Goal: Transaction & Acquisition: Purchase product/service

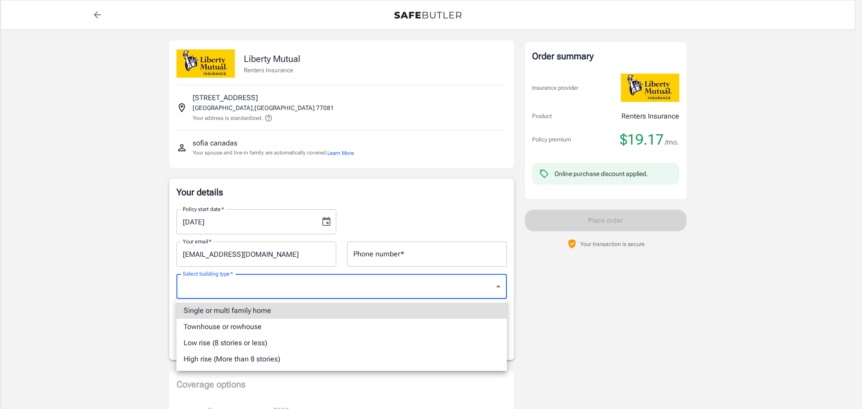
click at [253, 344] on li "Low rise (8 stories or less)" at bounding box center [341, 343] width 330 height 16
type input "lowrise"
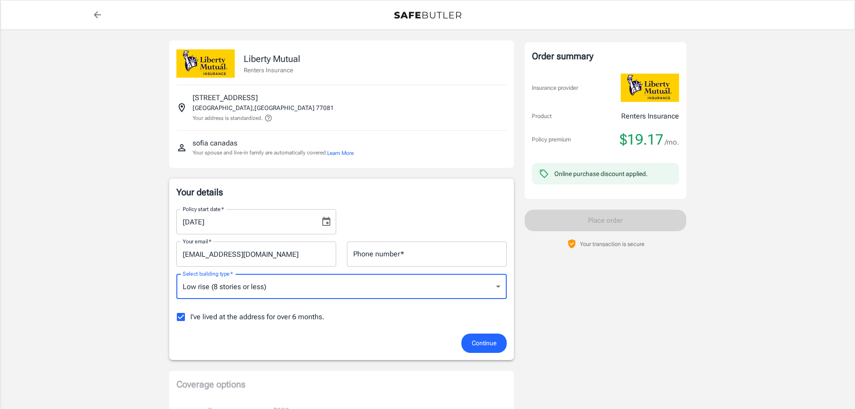
click at [468, 341] on button "Continue" at bounding box center [483, 342] width 45 height 19
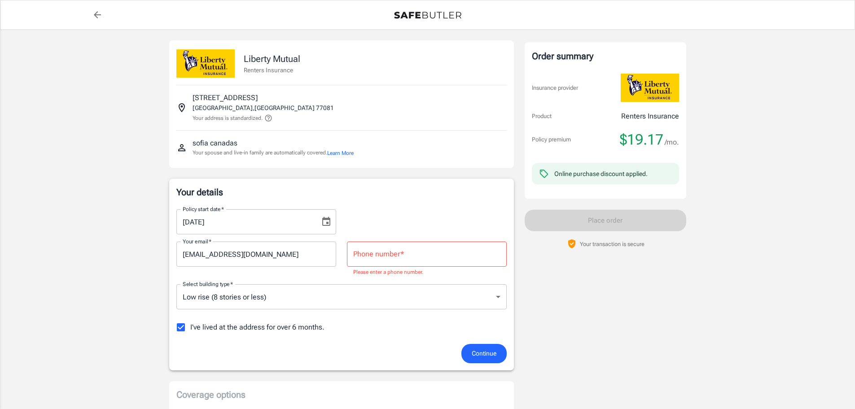
scroll to position [50, 0]
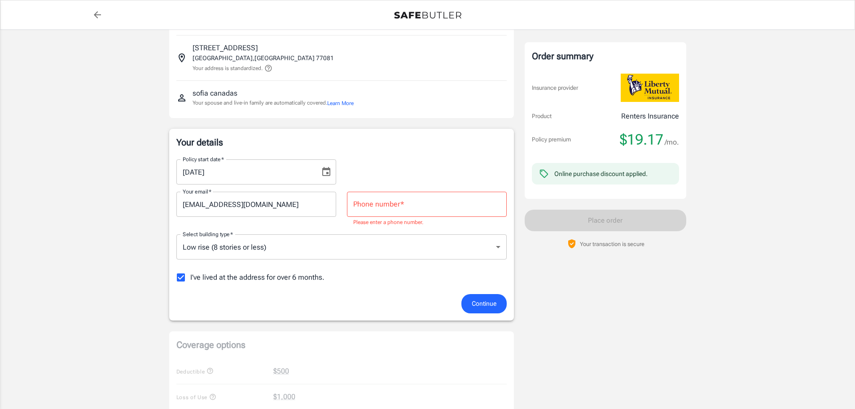
click at [407, 192] on input "Phone number   *" at bounding box center [427, 204] width 160 height 25
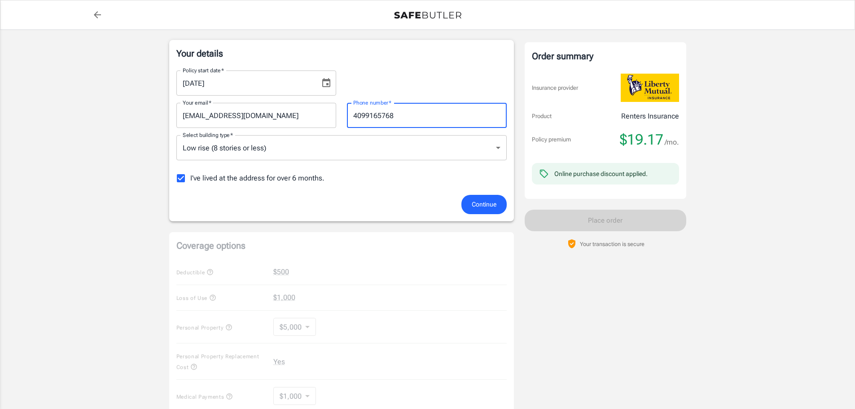
scroll to position [184, 0]
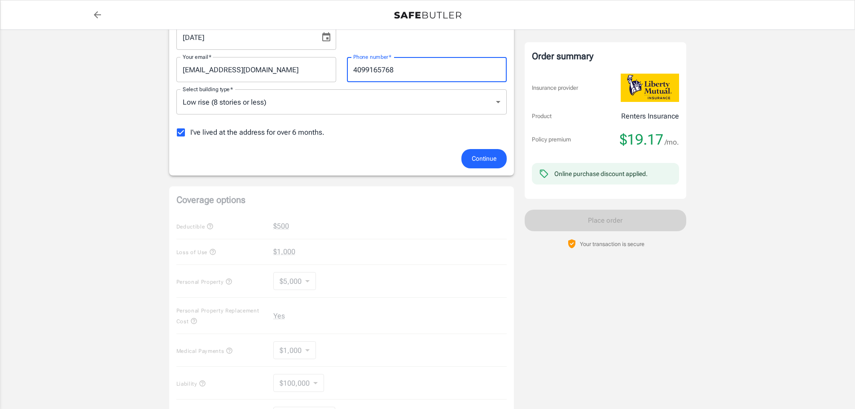
type input "4099165768"
click at [484, 162] on span "Continue" at bounding box center [484, 158] width 25 height 11
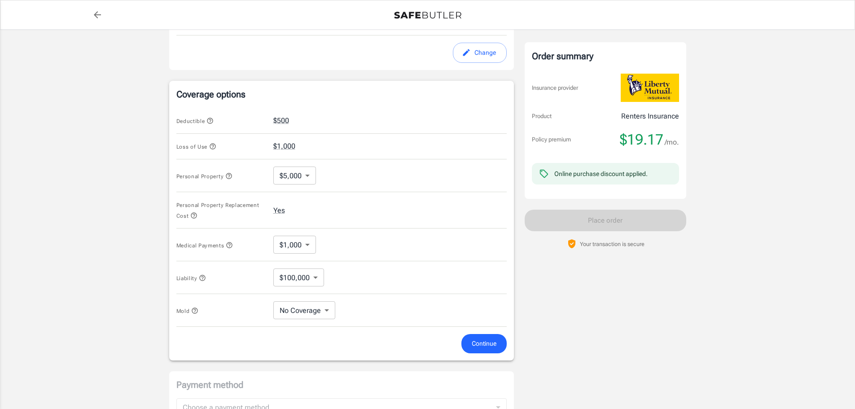
scroll to position [299, 0]
click at [302, 176] on body "Policy premium $ 19.17 /mo Liberty Mutual Renters Insurance 6550 HILLCROFT AVE …" at bounding box center [427, 146] width 855 height 890
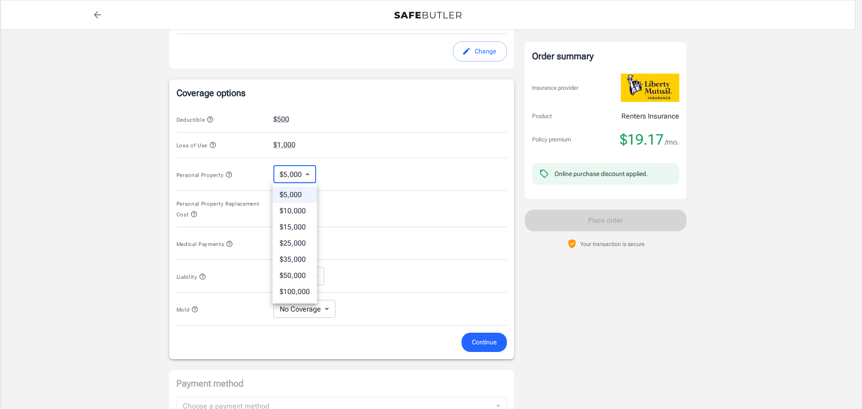
click at [302, 176] on div at bounding box center [431, 204] width 862 height 409
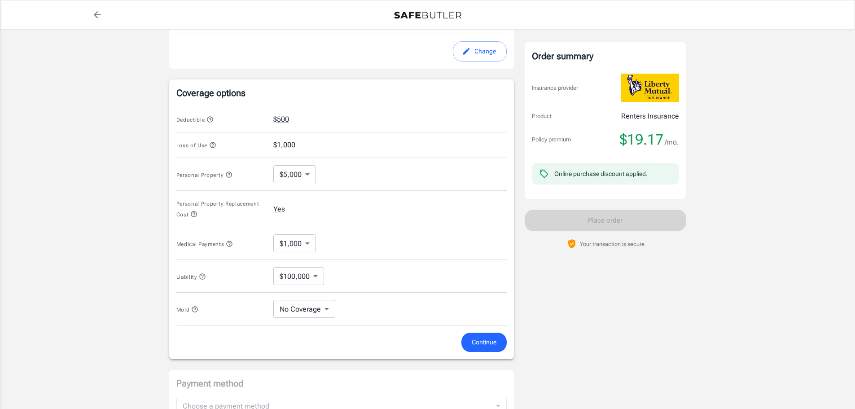
click at [284, 143] on button "$1,000" at bounding box center [284, 145] width 22 height 11
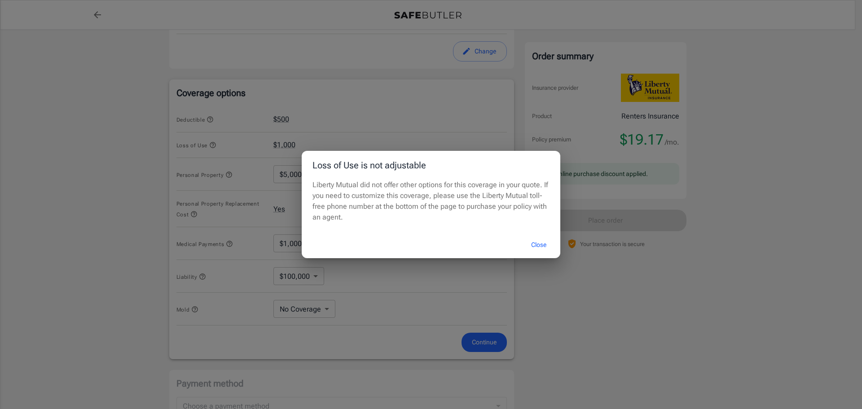
click at [537, 241] on button "Close" at bounding box center [539, 244] width 36 height 19
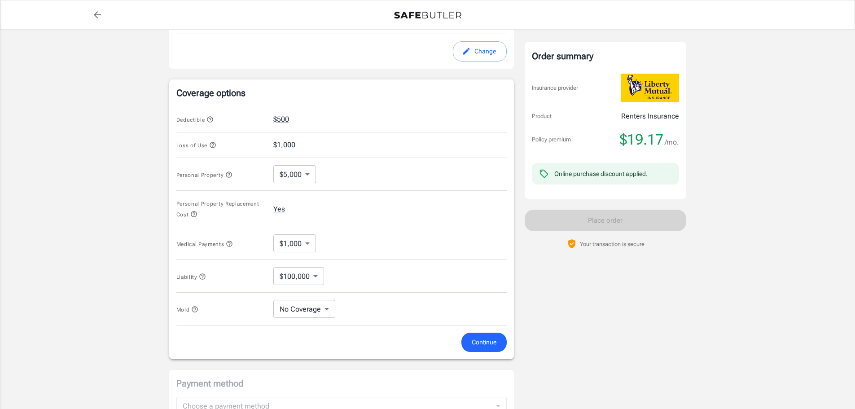
click at [298, 242] on body "Policy premium $ 19.17 /mo Liberty Mutual Renters Insurance 6550 HILLCROFT AVE …" at bounding box center [427, 146] width 855 height 890
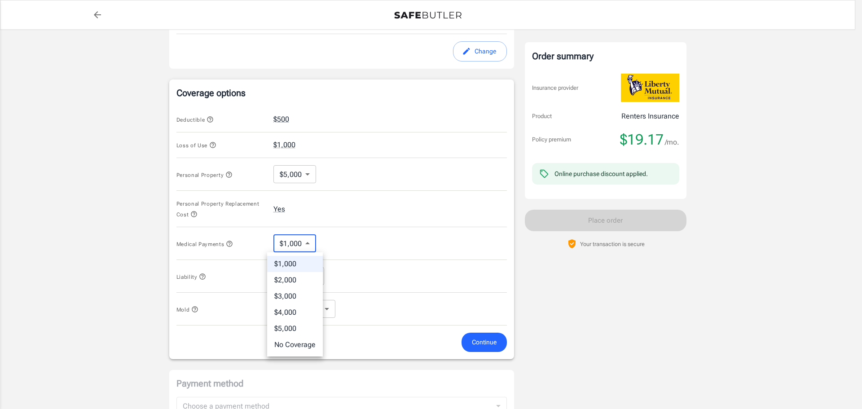
click at [298, 242] on div at bounding box center [431, 204] width 862 height 409
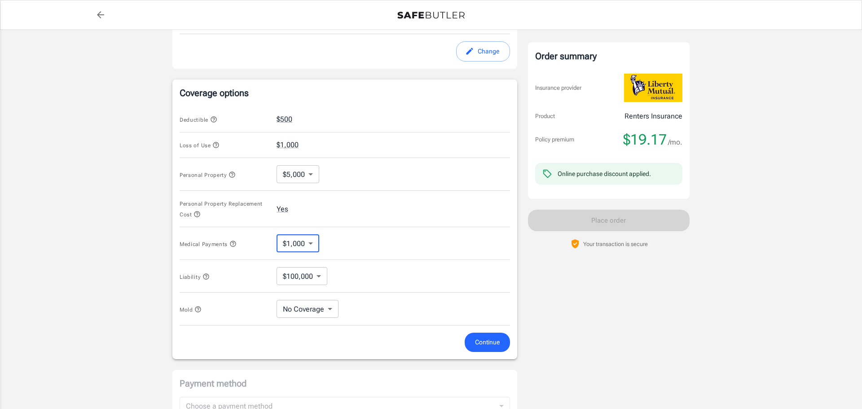
click at [303, 271] on body "Policy premium $ 19.17 /mo Liberty Mutual Renters Insurance 6550 HILLCROFT AVE …" at bounding box center [431, 146] width 862 height 890
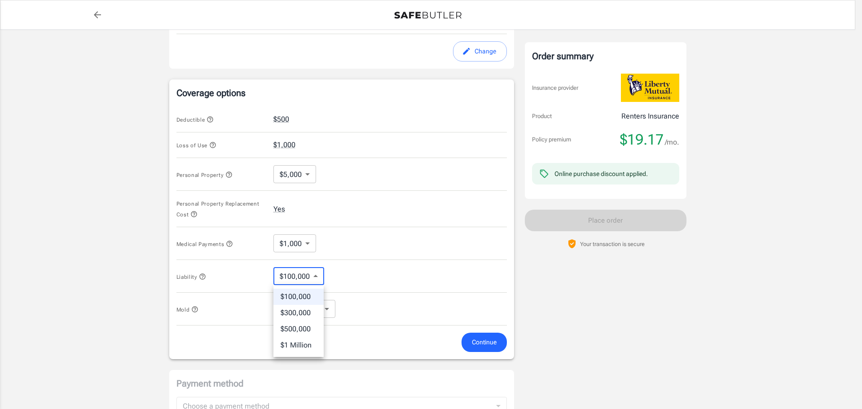
click at [303, 271] on div at bounding box center [431, 204] width 862 height 409
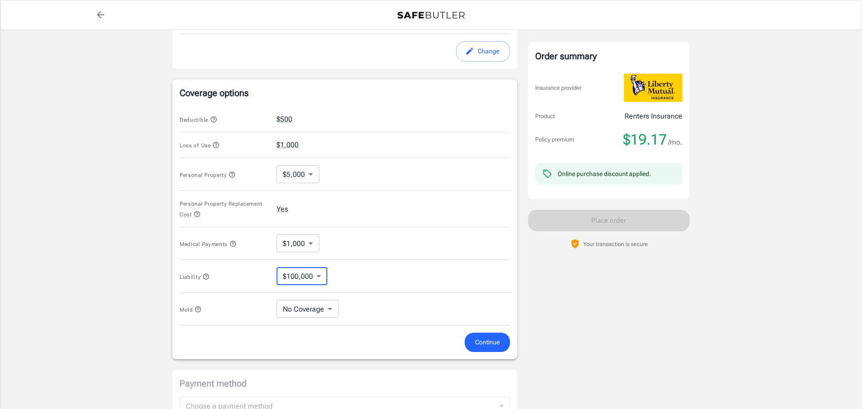
click at [309, 303] on body "Policy premium $ 19.17 /mo Liberty Mutual Renters Insurance 6550 HILLCROFT AVE …" at bounding box center [431, 146] width 862 height 890
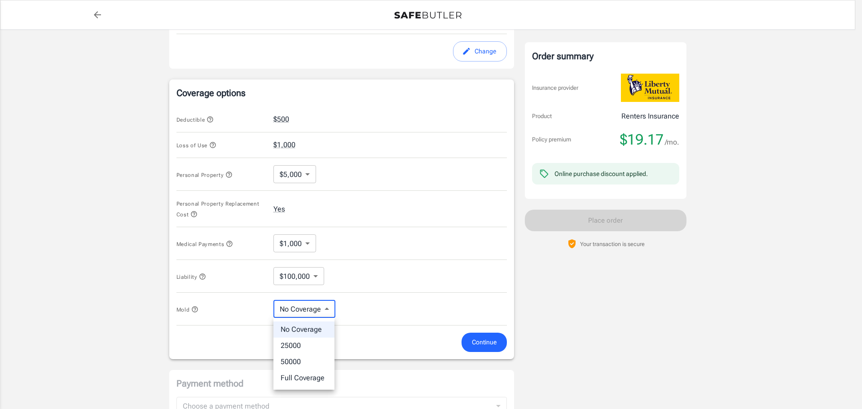
click at [309, 303] on div at bounding box center [431, 204] width 862 height 409
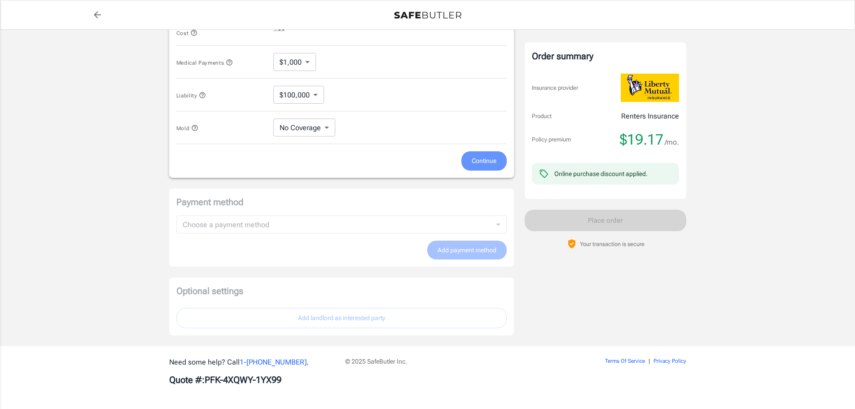
click at [479, 163] on span "Continue" at bounding box center [484, 160] width 25 height 11
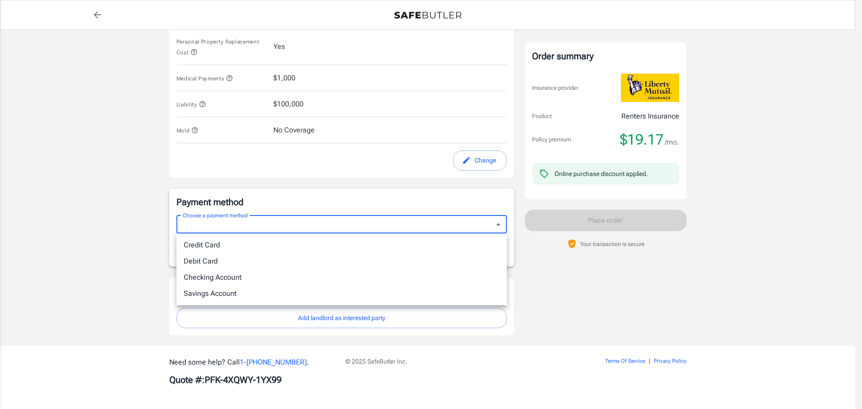
click at [220, 259] on li "Debit Card" at bounding box center [341, 261] width 330 height 16
type input "debit"
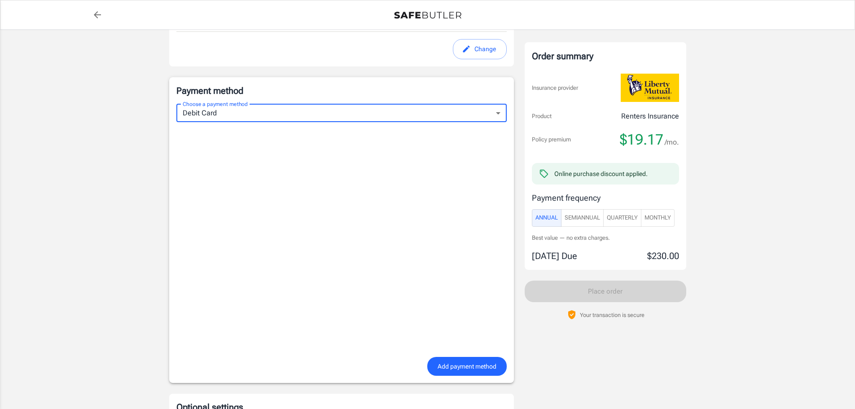
scroll to position [589, 0]
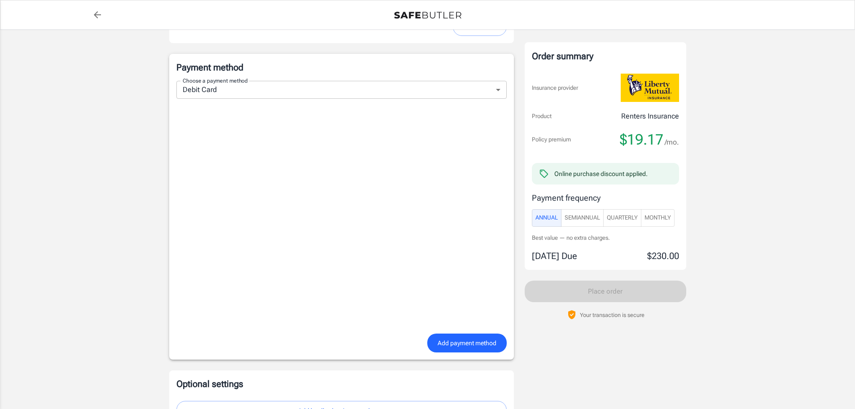
click at [445, 342] on span "Add payment method" at bounding box center [467, 343] width 59 height 11
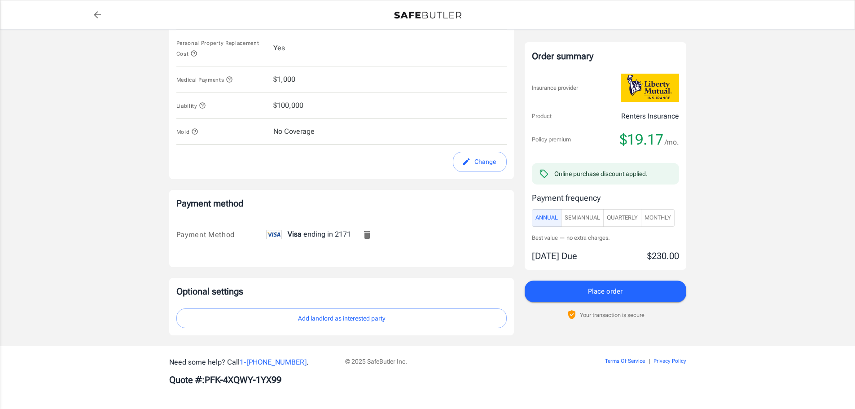
scroll to position [453, 0]
click at [452, 320] on button "Add landlord as interested party" at bounding box center [341, 318] width 330 height 20
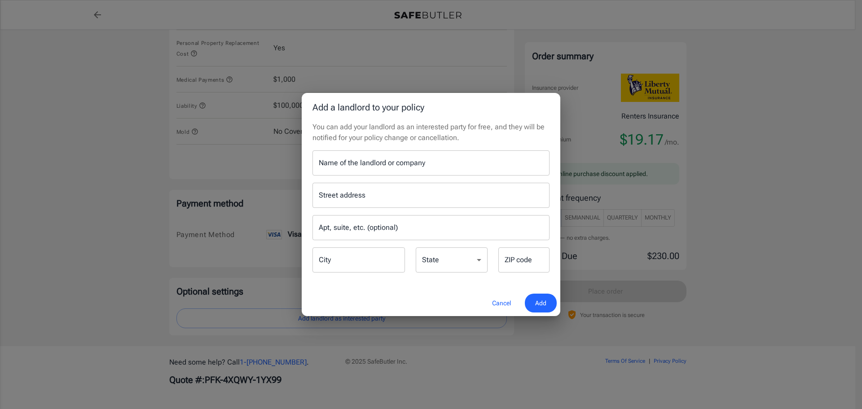
click at [426, 170] on input "Name of the landlord or company" at bounding box center [430, 162] width 237 height 25
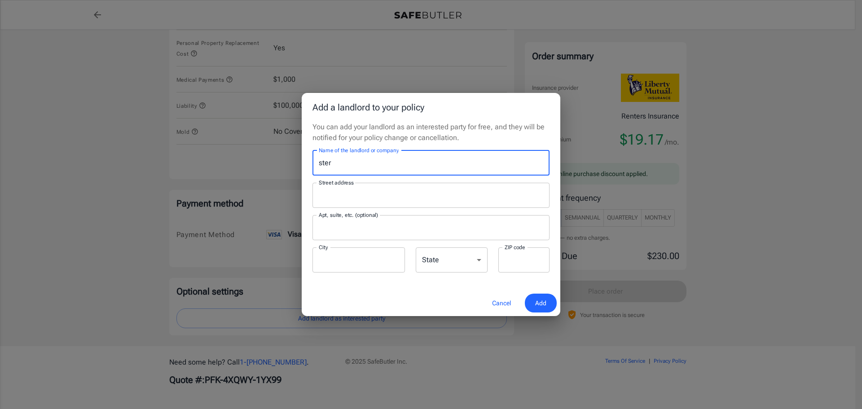
type input "Sterling Point Apartments"
type input "6601 Dunlap Street, Houston, TX, USA"
type input "3005"
type input "Houston"
type input "77074"
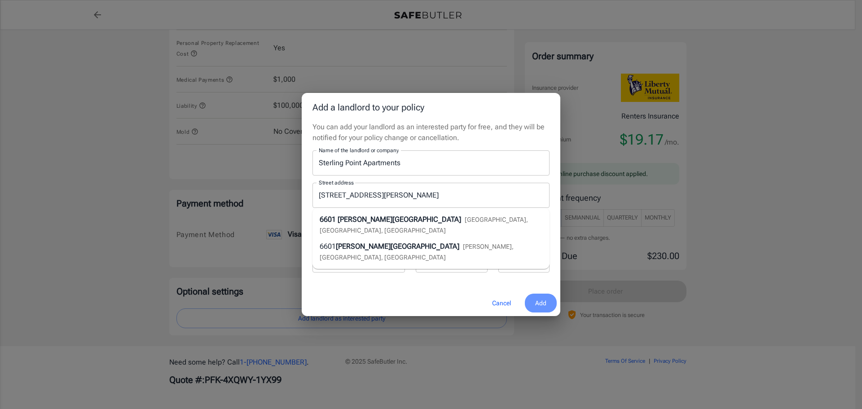
click at [544, 298] on span "Add" at bounding box center [540, 303] width 11 height 11
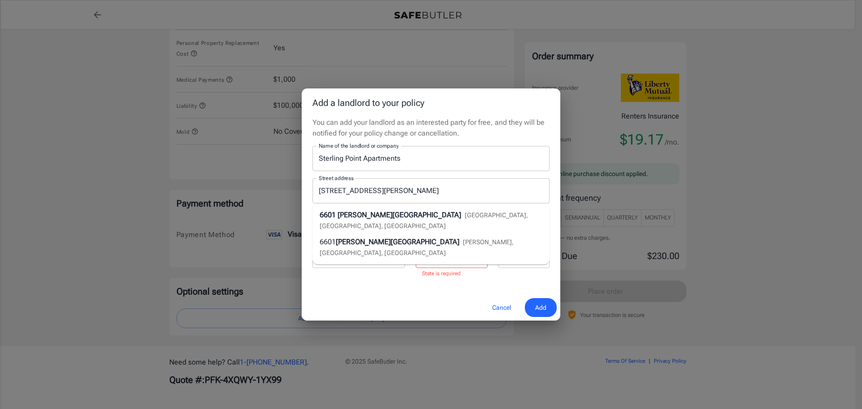
click at [461, 260] on select "Alabama Alaska Arizona Arkansas California Colorado Connecticut Delaware Distri…" at bounding box center [452, 255] width 72 height 25
select select "TX"
click at [416, 247] on select "Alabama Alaska Arizona Arkansas California Colorado Connecticut Delaware Distri…" at bounding box center [452, 255] width 72 height 25
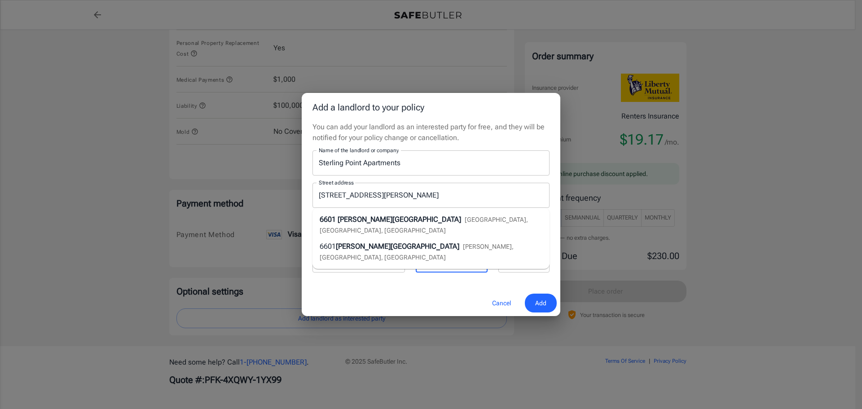
click at [540, 303] on span "Add" at bounding box center [540, 303] width 11 height 11
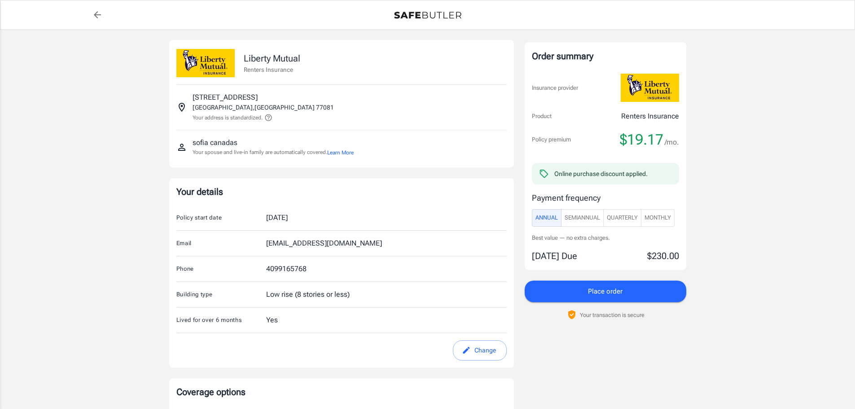
scroll to position [0, 0]
click at [663, 213] on span "Monthly" at bounding box center [658, 218] width 26 height 10
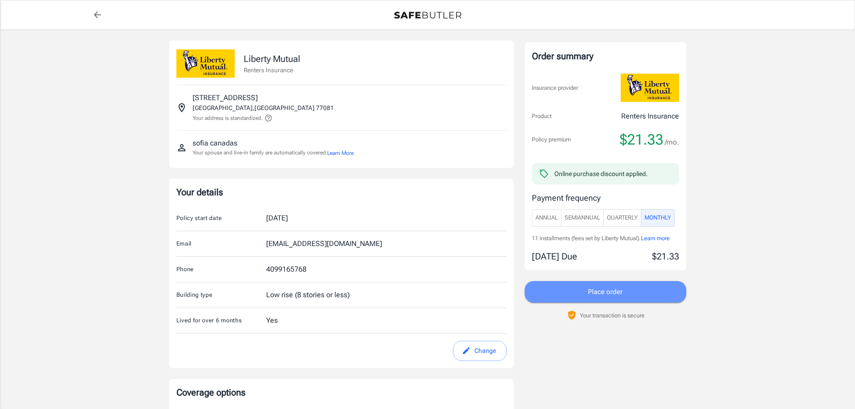
click at [632, 292] on button "Place order" at bounding box center [606, 292] width 162 height 22
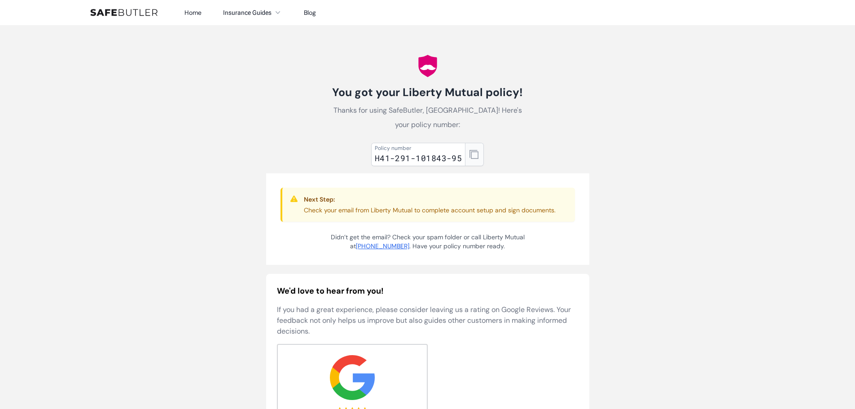
click at [477, 150] on icon "button" at bounding box center [473, 154] width 9 height 9
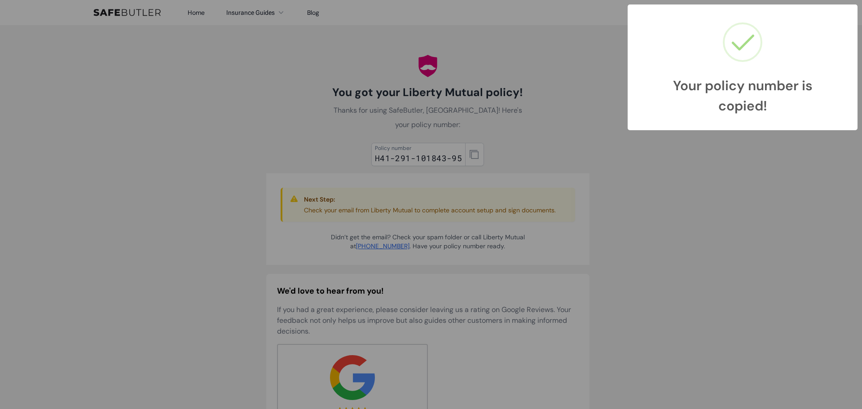
click at [539, 132] on div "Your policy number is copied! × OK Cancel" at bounding box center [431, 204] width 862 height 409
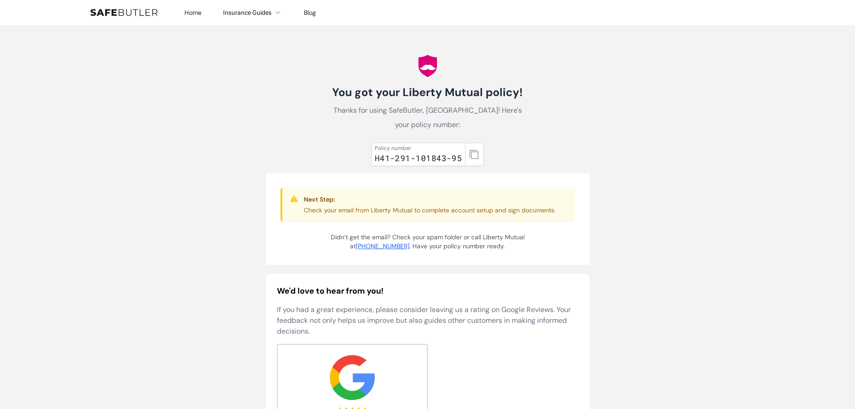
click at [419, 101] on div "You got your Liberty Mutual policy! Thanks for using SafeButler, [PERSON_NAME]!…" at bounding box center [427, 108] width 201 height 47
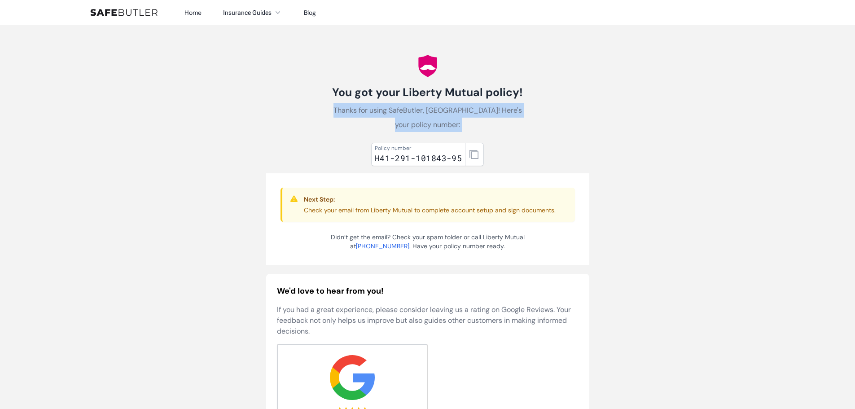
click at [419, 101] on div "You got your Liberty Mutual policy! Thanks for using SafeButler, [PERSON_NAME]!…" at bounding box center [427, 108] width 201 height 47
